Goal: Navigation & Orientation: Understand site structure

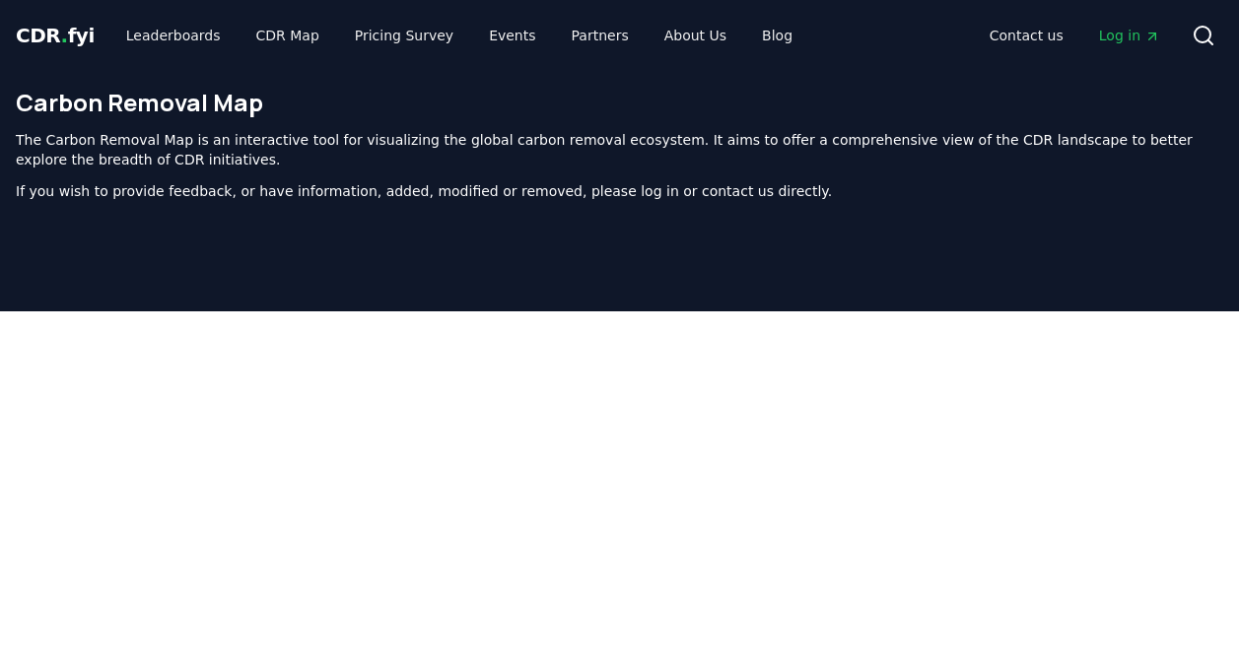
scroll to position [599, 0]
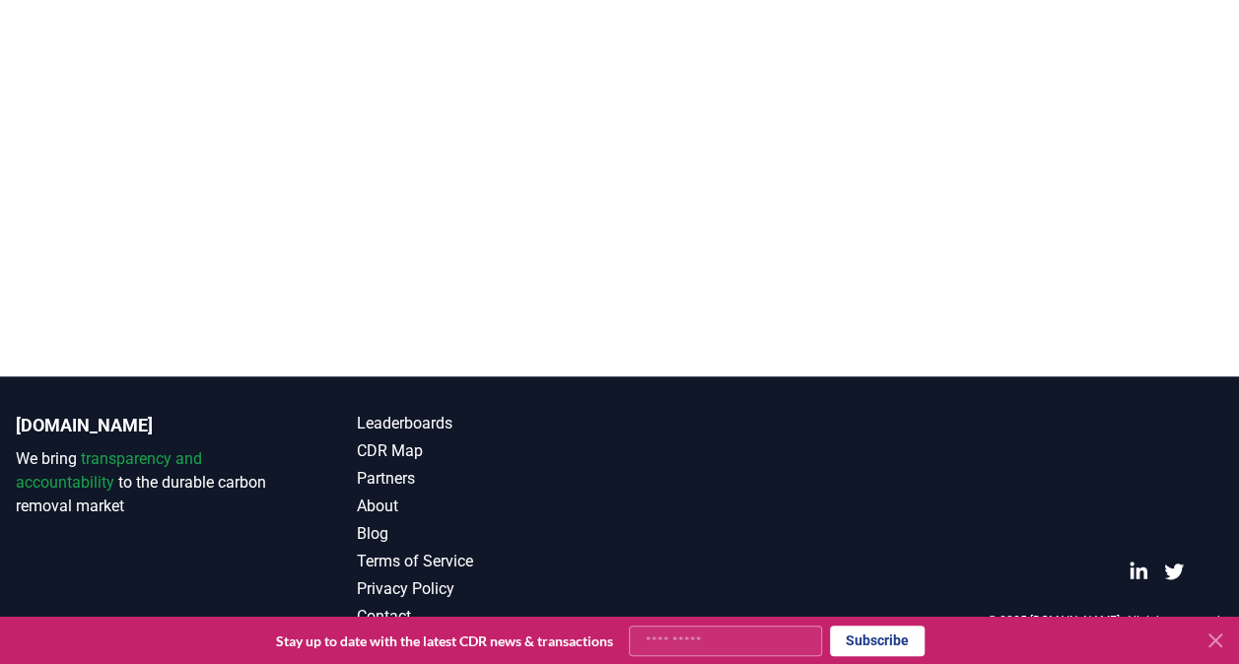
click at [1218, 641] on icon at bounding box center [1215, 641] width 24 height 24
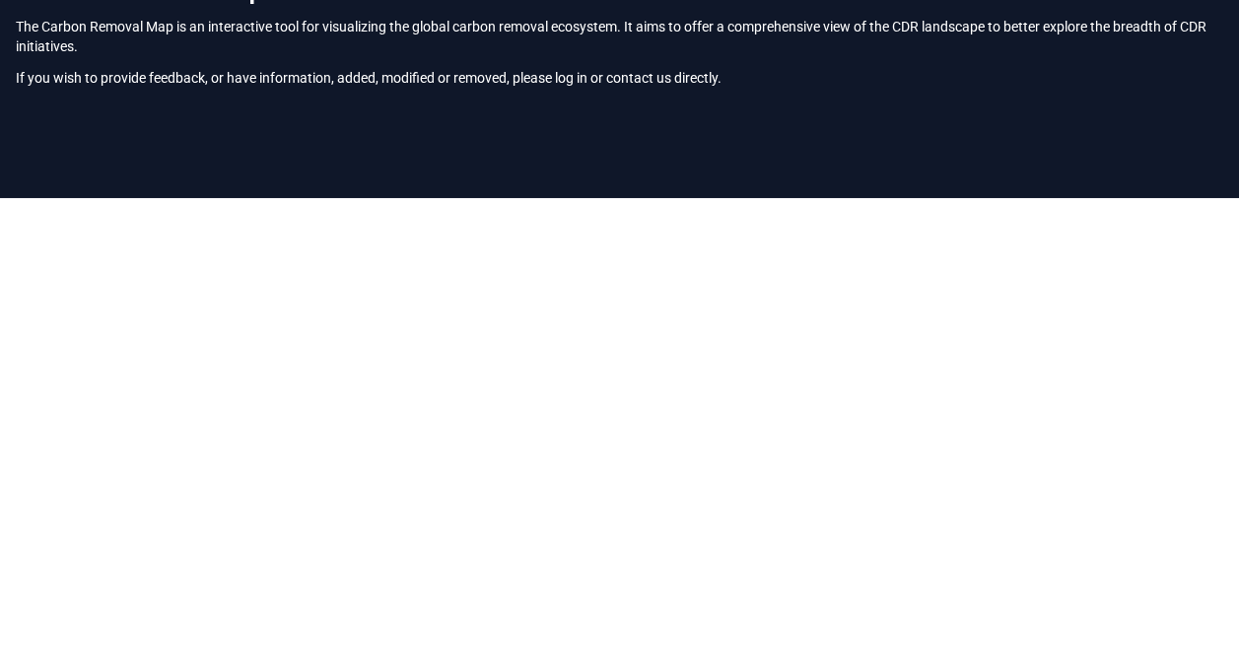
scroll to position [0, 0]
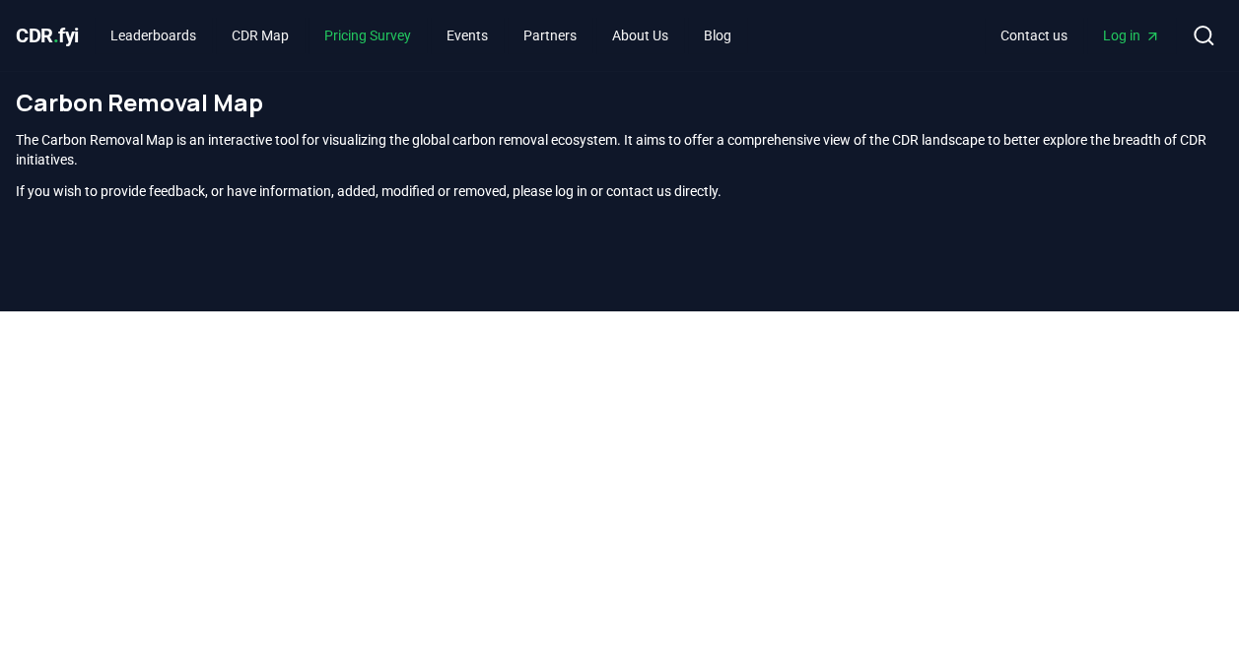
click at [367, 35] on link "Pricing Survey" at bounding box center [368, 35] width 118 height 35
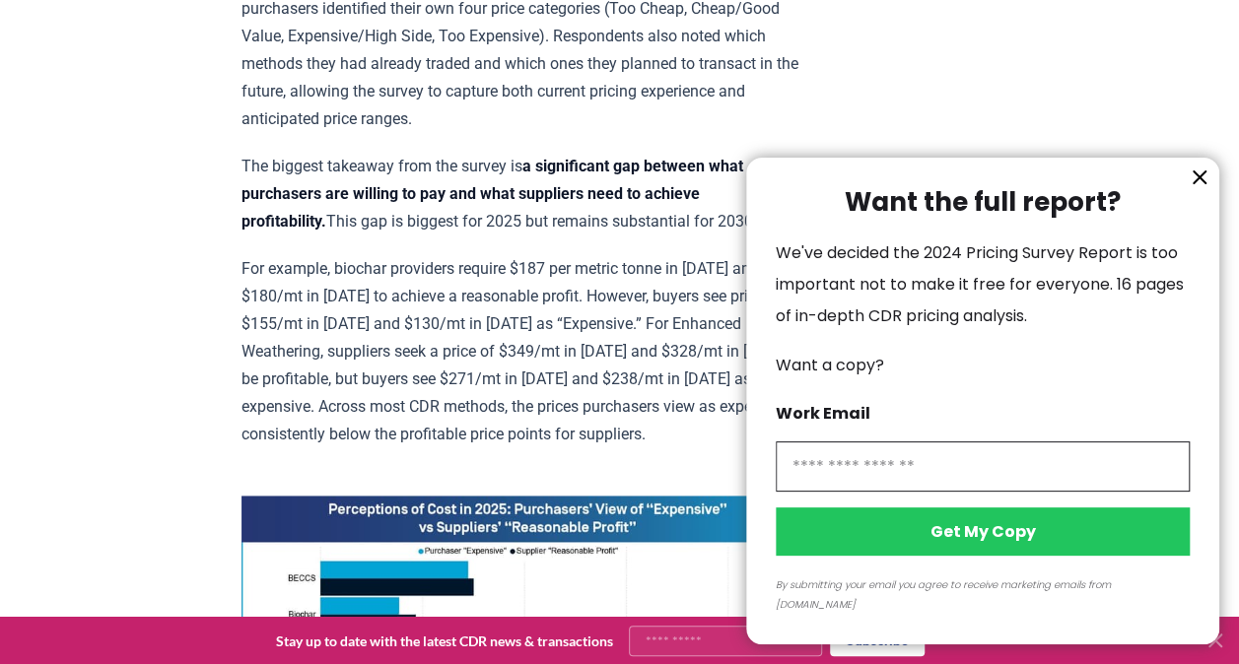
scroll to position [1183, 0]
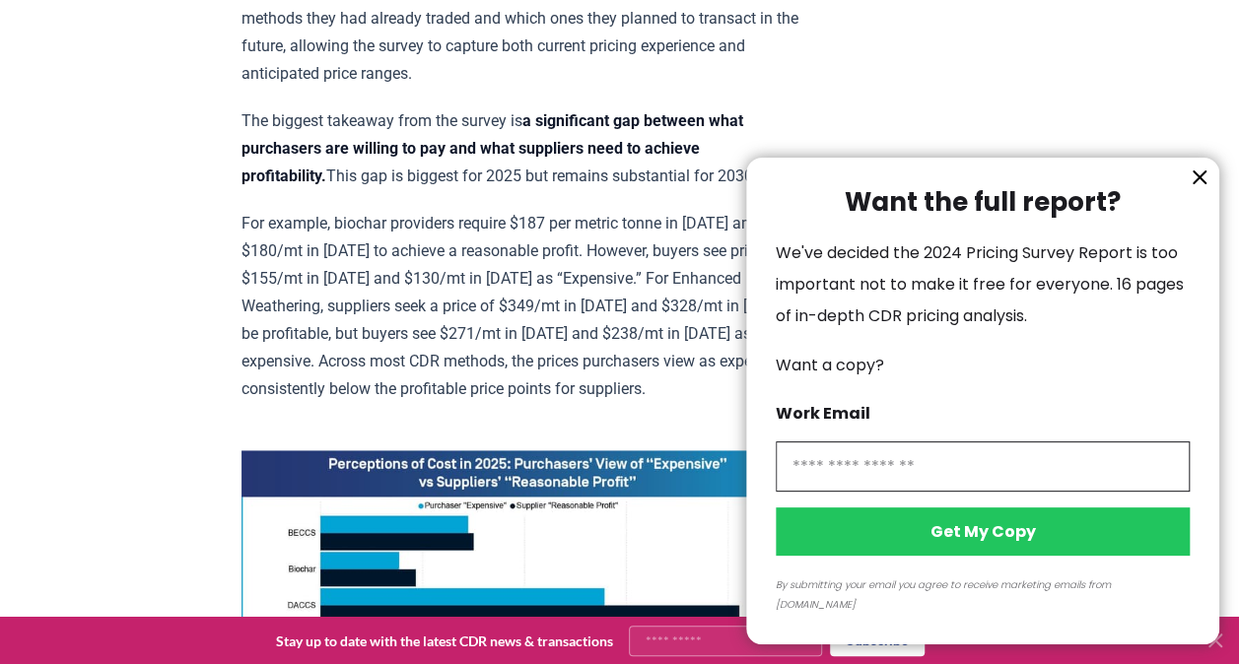
click at [1197, 189] on icon "information" at bounding box center [1200, 178] width 24 height 24
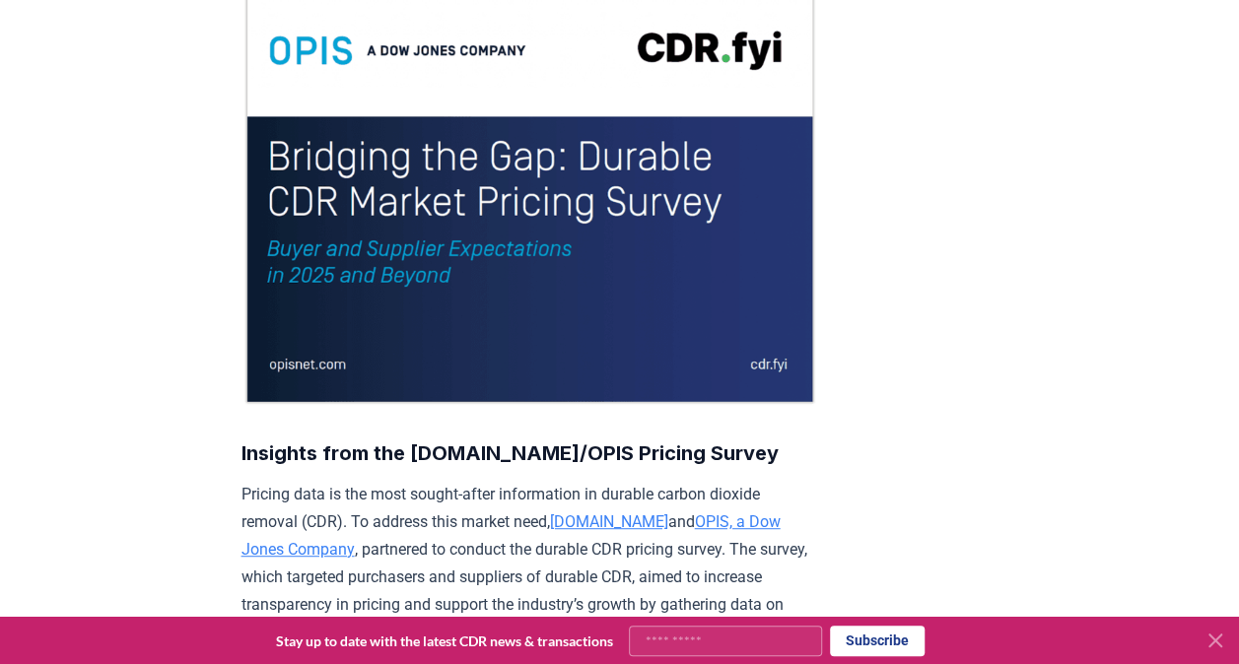
scroll to position [0, 0]
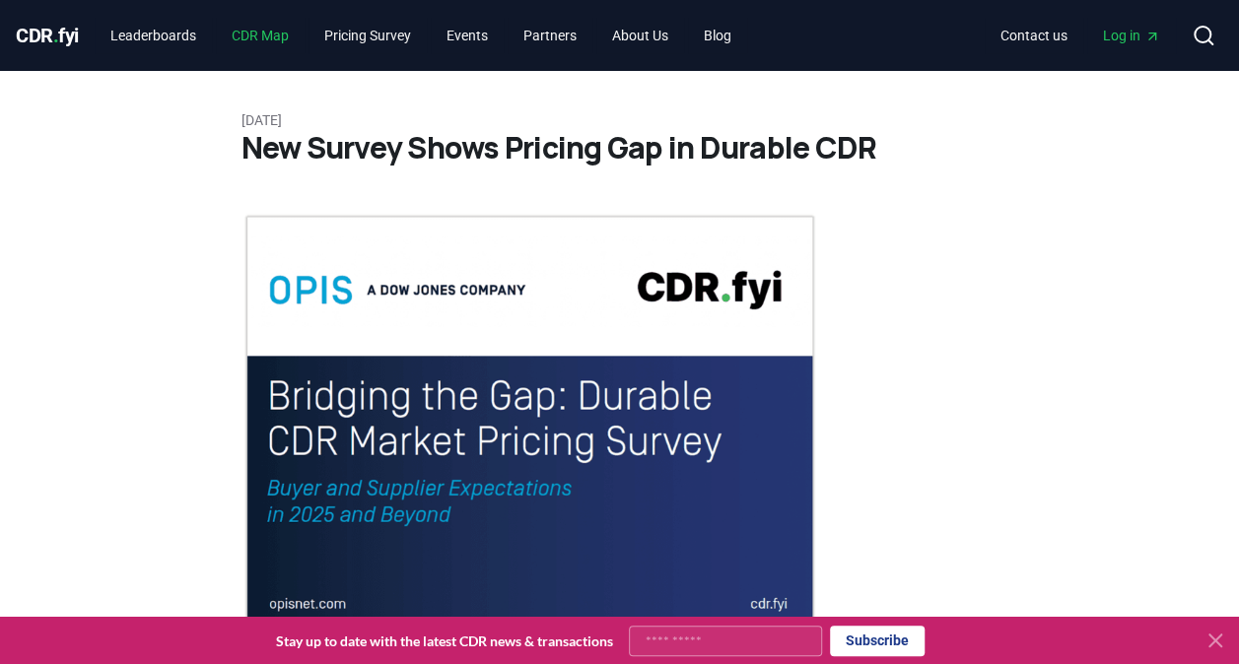
click at [254, 37] on link "CDR Map" at bounding box center [260, 35] width 89 height 35
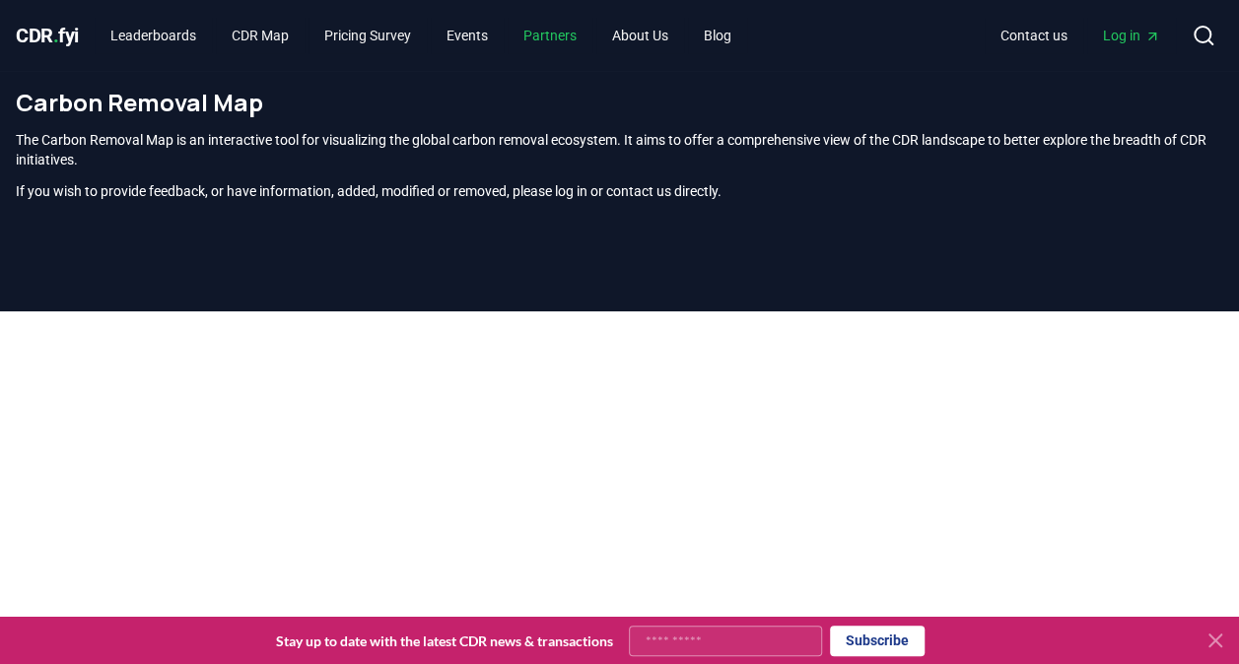
click at [561, 34] on link "Partners" at bounding box center [550, 35] width 85 height 35
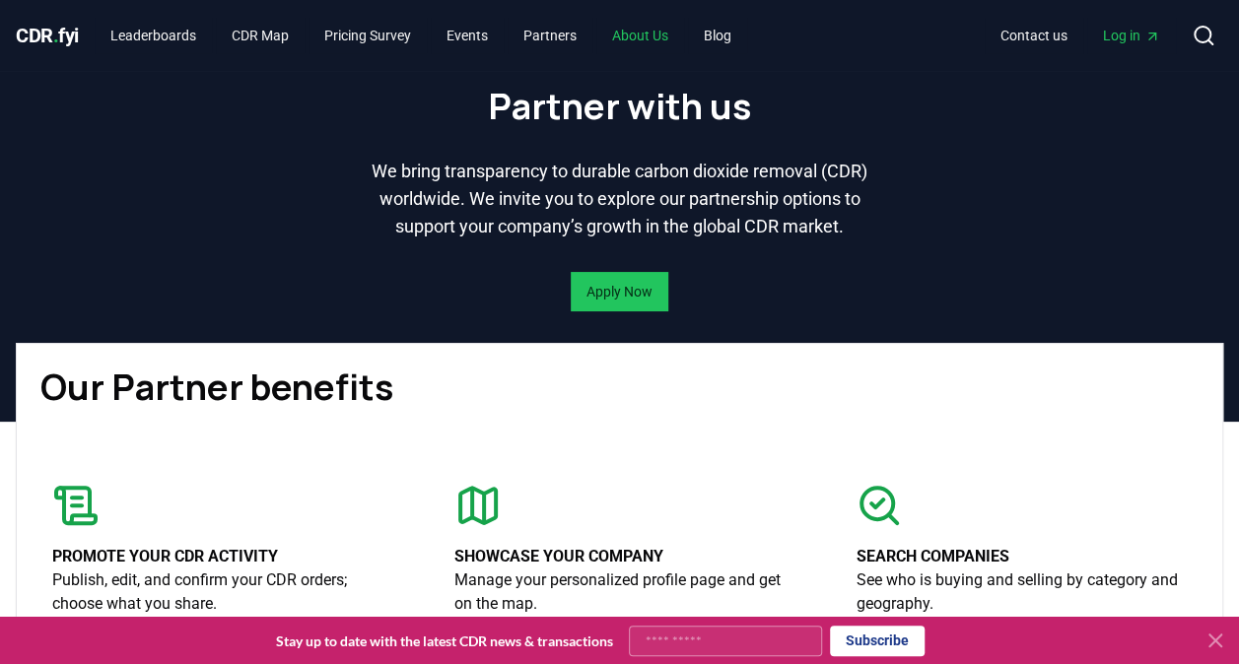
click at [671, 39] on link "About Us" at bounding box center [640, 35] width 88 height 35
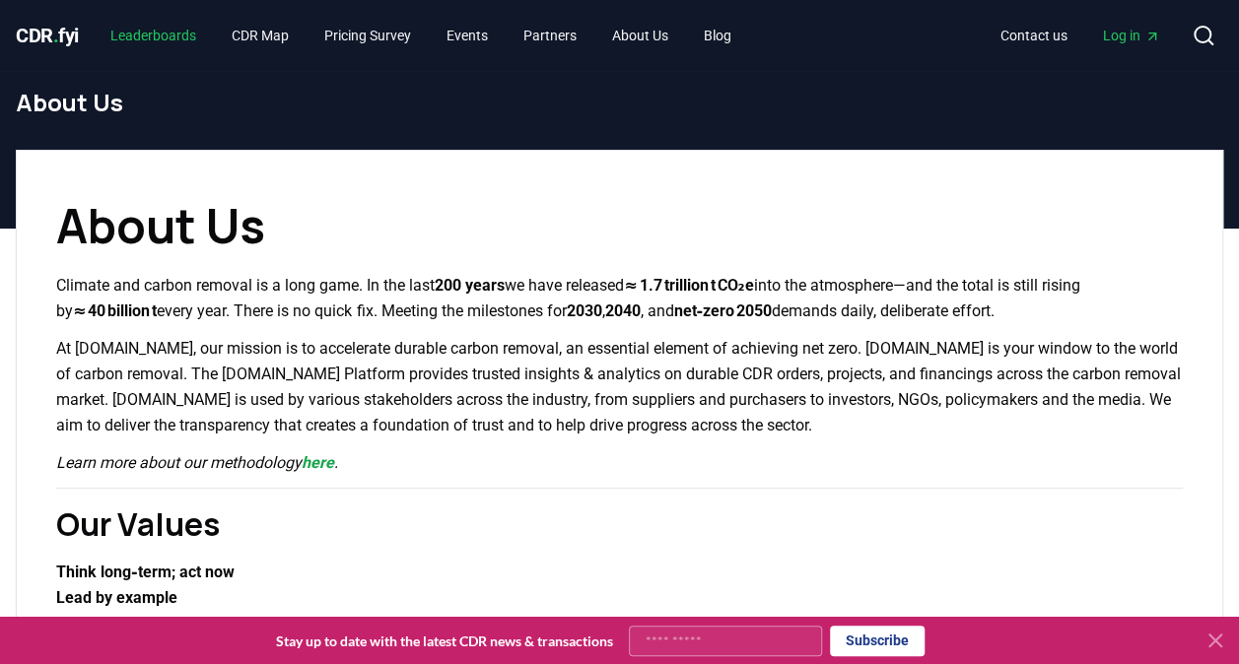
click at [172, 46] on link "Leaderboards" at bounding box center [153, 35] width 117 height 35
